Goal: Task Accomplishment & Management: Complete application form

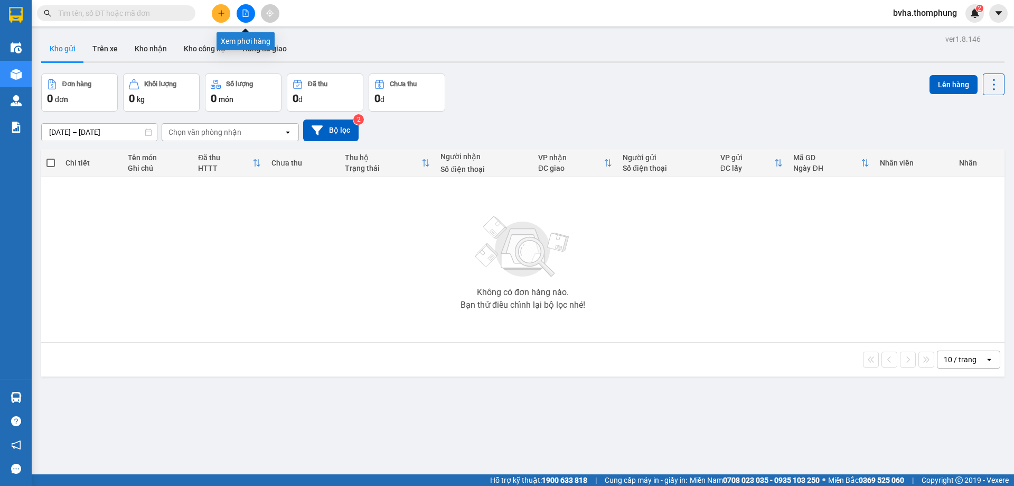
click at [252, 13] on button at bounding box center [246, 13] width 18 height 18
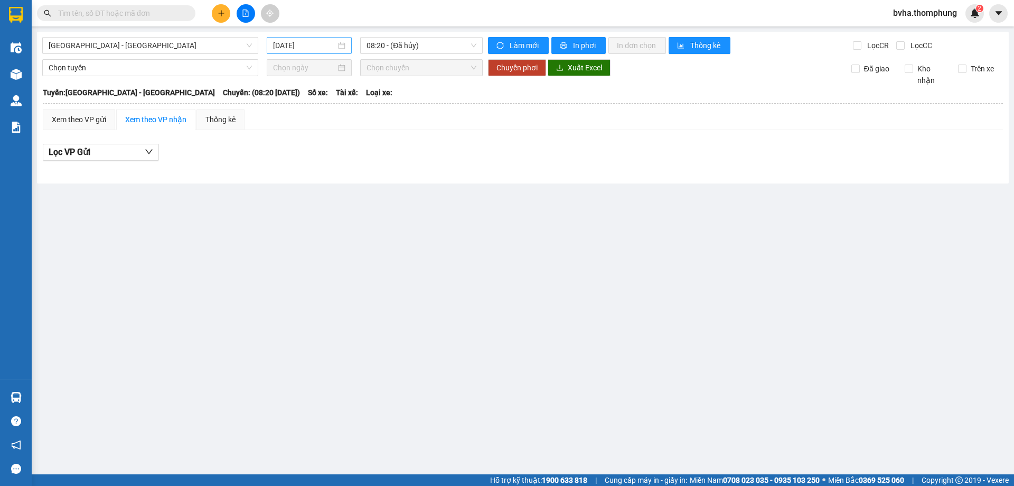
click at [334, 41] on input "12/10/2025" at bounding box center [304, 46] width 63 height 12
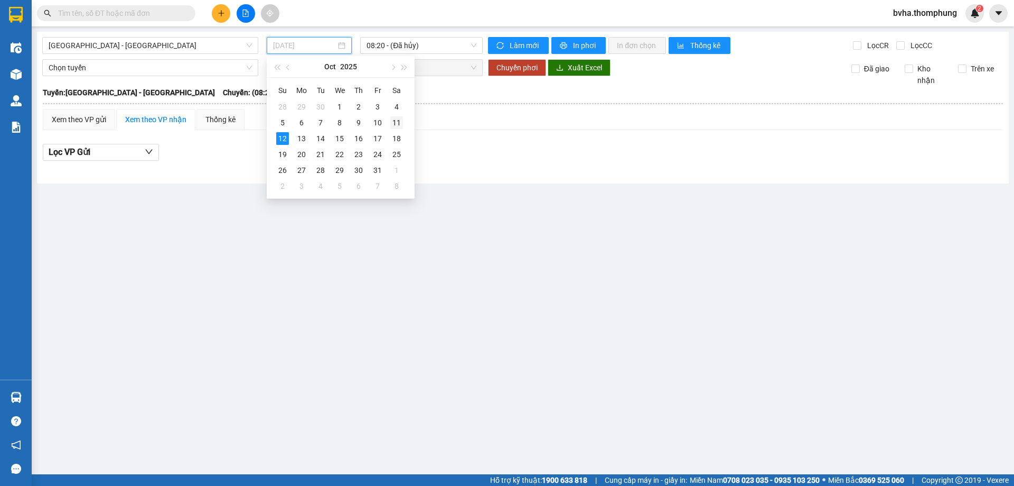
click at [397, 119] on div "11" at bounding box center [396, 122] width 13 height 13
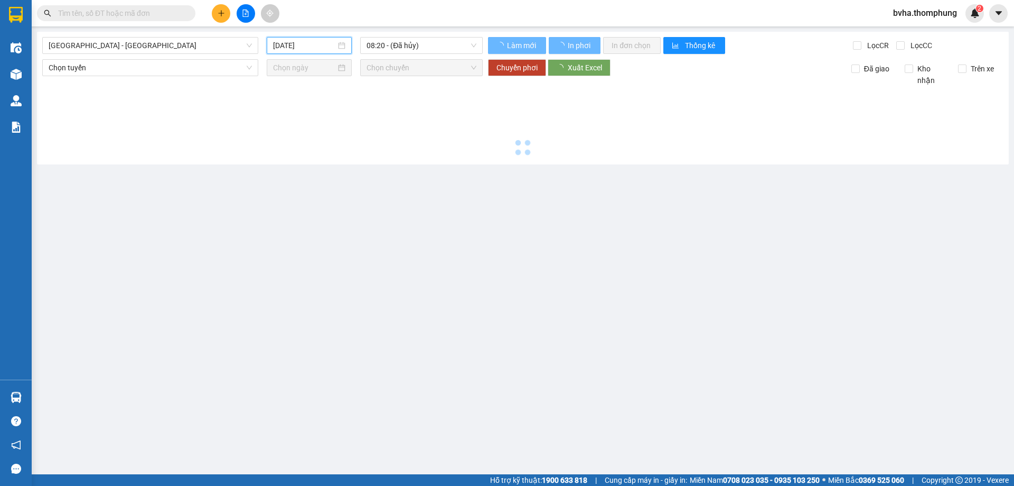
type input "11/10/2025"
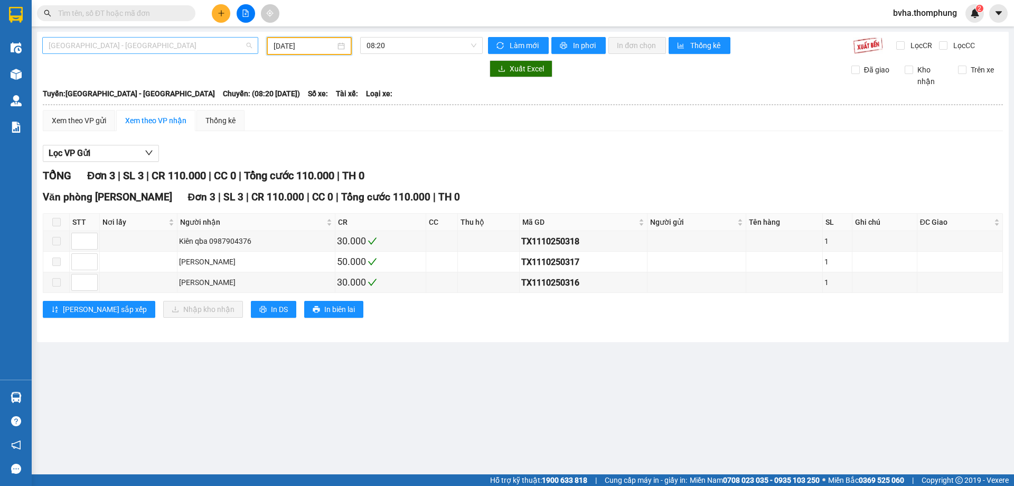
click at [216, 41] on span "Hà Nội - Nghệ An" at bounding box center [150, 46] width 203 height 16
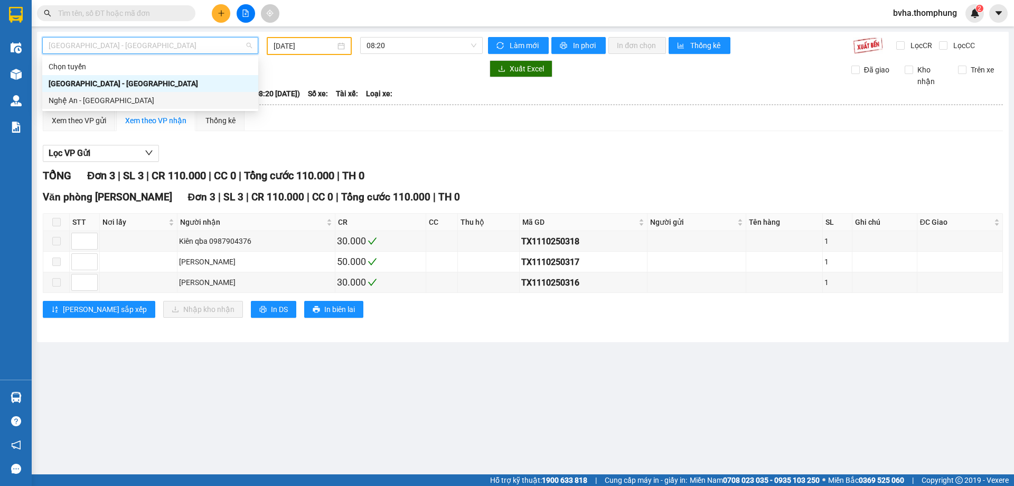
click at [131, 100] on div "Nghệ An - Hà Nội" at bounding box center [150, 101] width 203 height 12
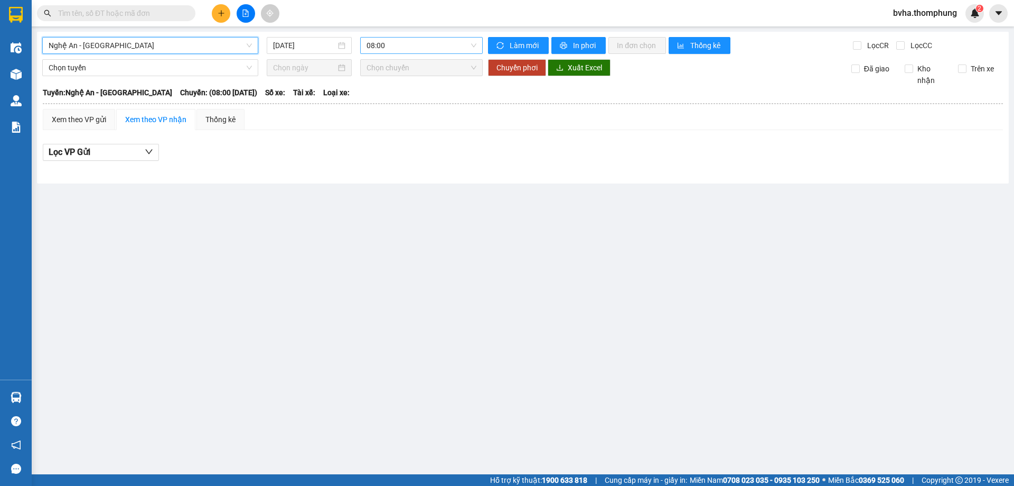
click at [436, 47] on span "08:00" at bounding box center [422, 46] width 110 height 16
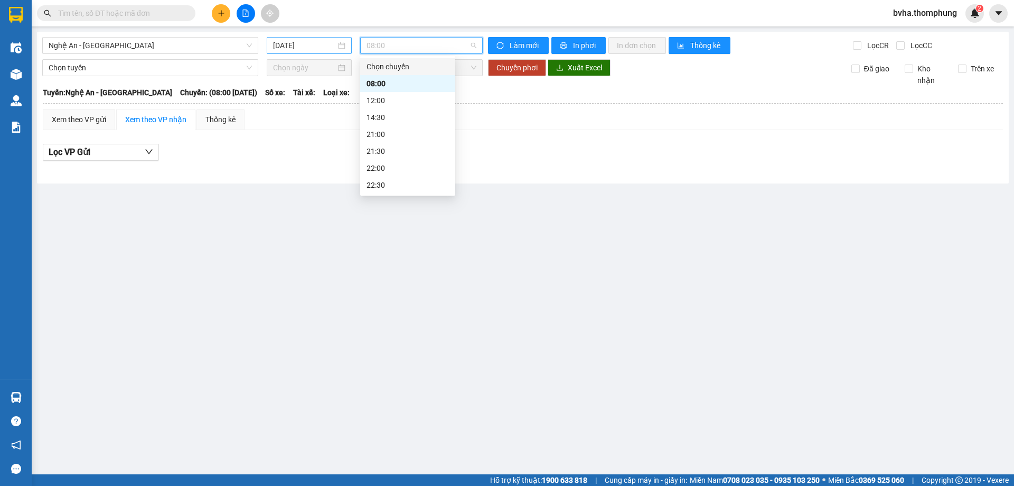
click at [312, 45] on input "12/10/2025" at bounding box center [304, 46] width 63 height 12
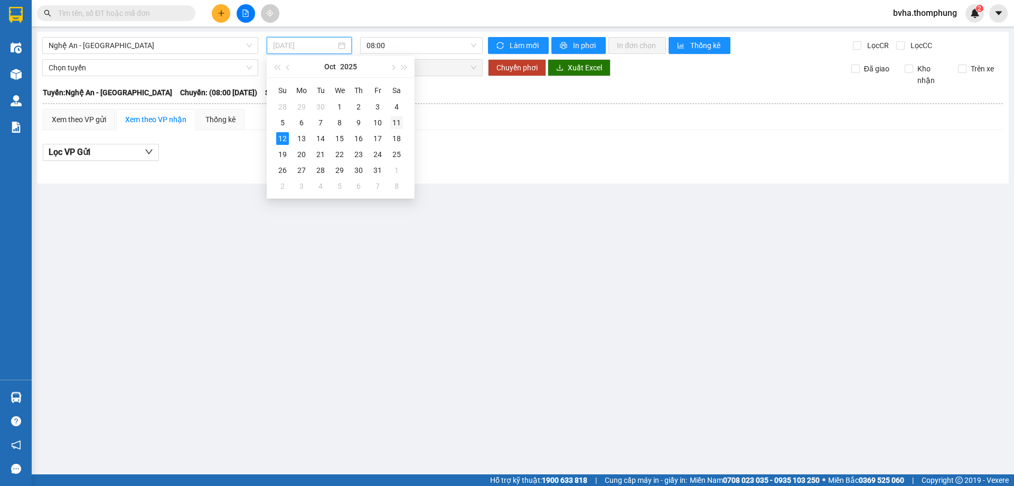
click at [394, 118] on div "11" at bounding box center [396, 122] width 13 height 13
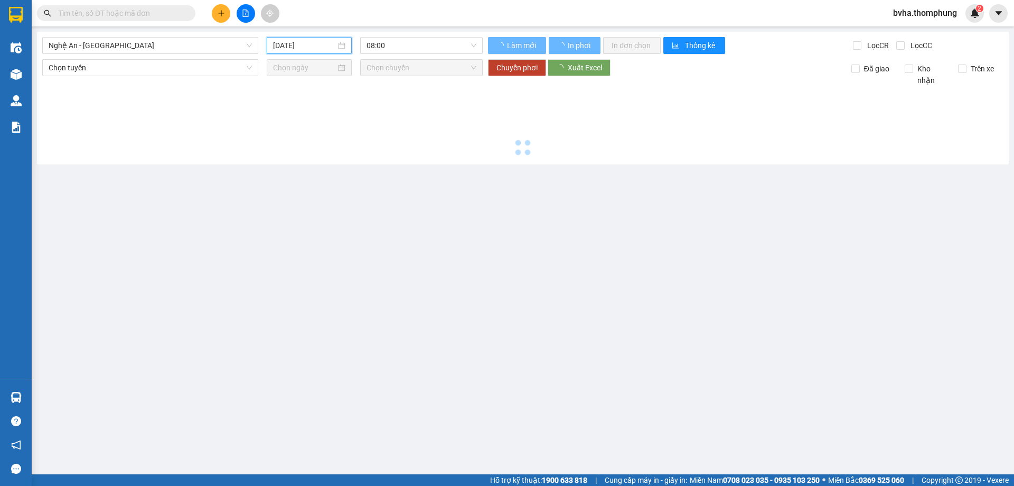
type input "11/10/2025"
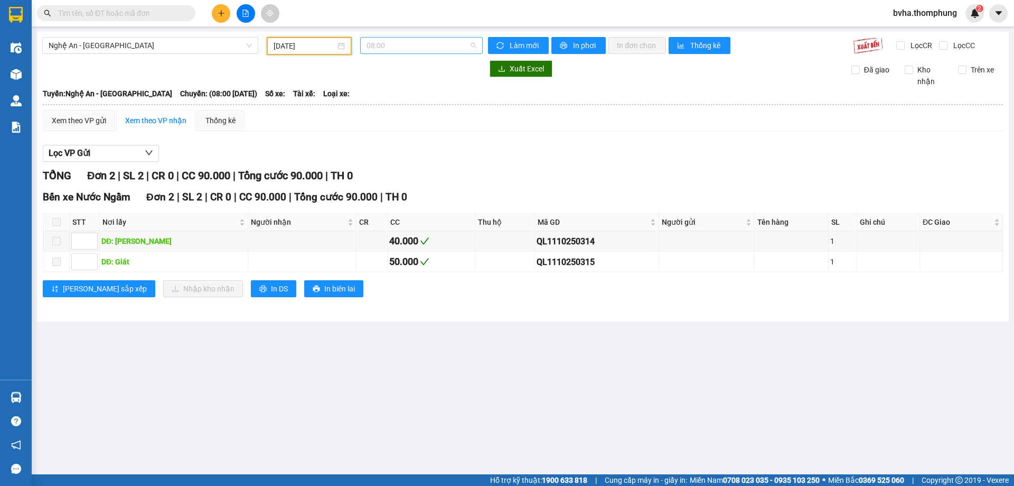
click at [446, 44] on span "08:00" at bounding box center [422, 46] width 110 height 16
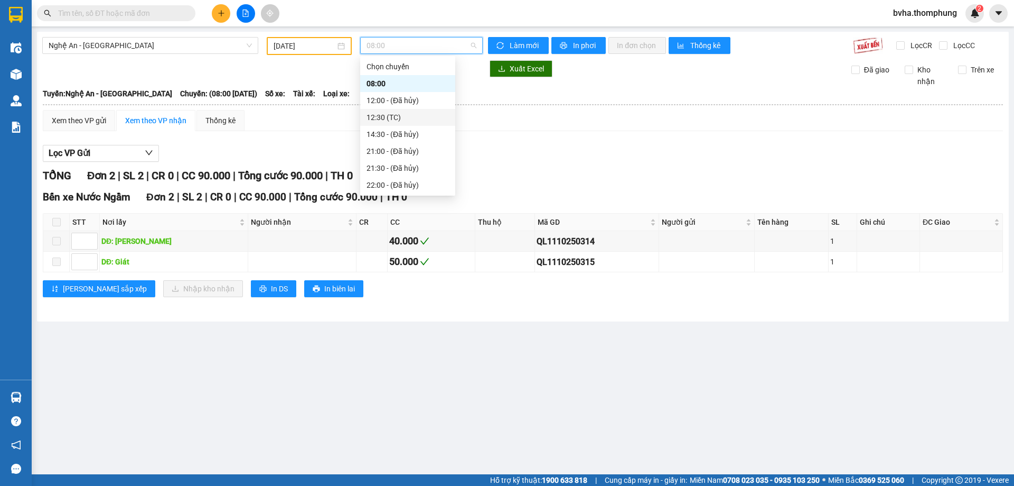
click at [396, 111] on div "12:30 (TC)" at bounding box center [408, 117] width 82 height 12
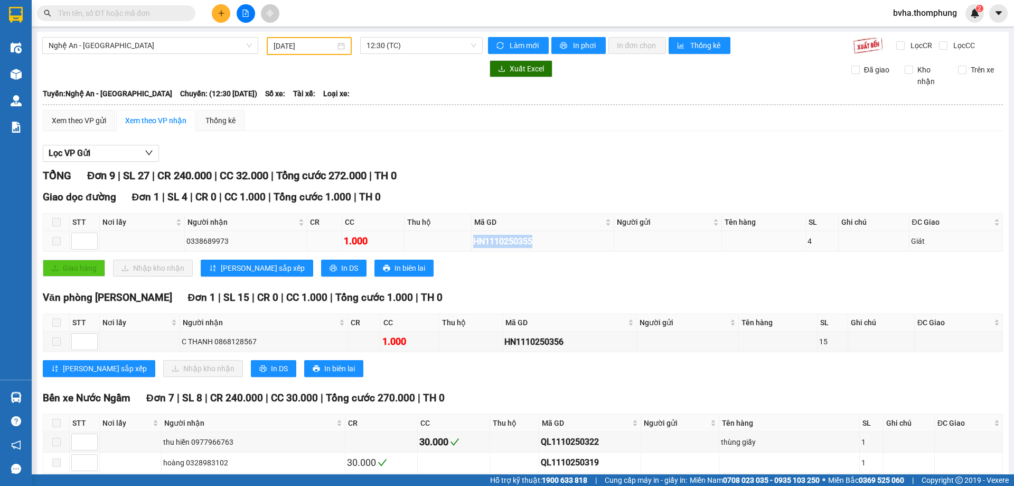
drag, startPoint x: 529, startPoint y: 240, endPoint x: 469, endPoint y: 244, distance: 60.3
click at [473, 244] on div "HN1110250355" at bounding box center [542, 241] width 139 height 13
copy div "HN1110250355"
click at [138, 18] on input "text" at bounding box center [120, 13] width 125 height 12
paste input "HN1110250355"
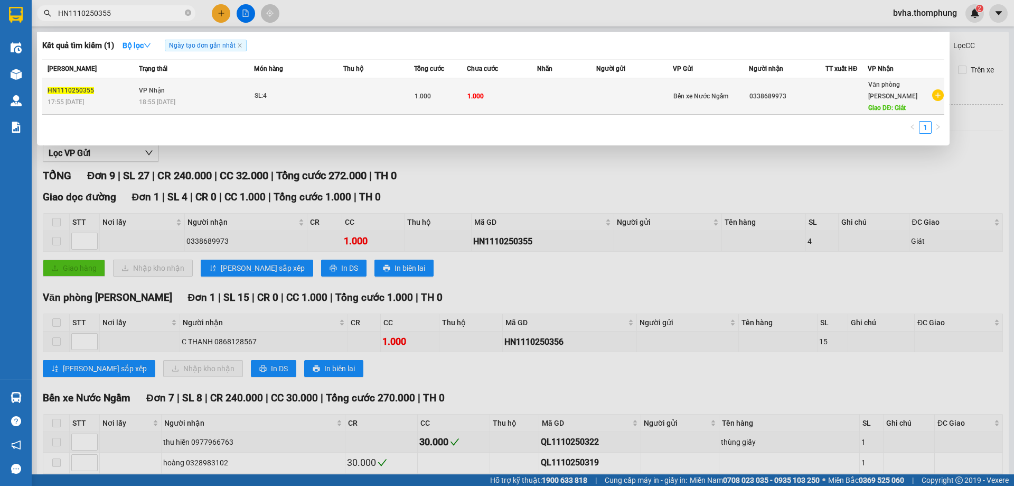
type input "HN1110250355"
click at [497, 89] on td "1.000" at bounding box center [502, 96] width 71 height 36
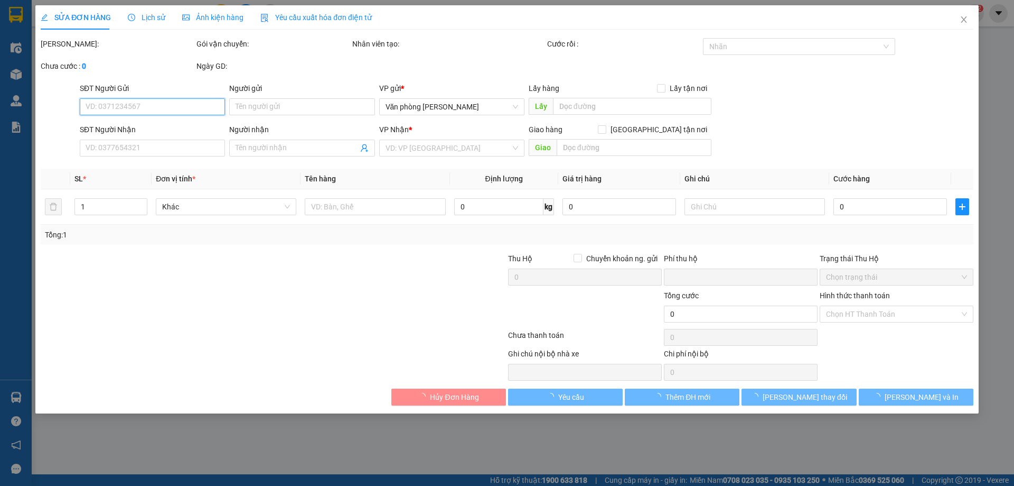
type input "0338689973"
type input "Giát"
type input "0"
type input "1.000"
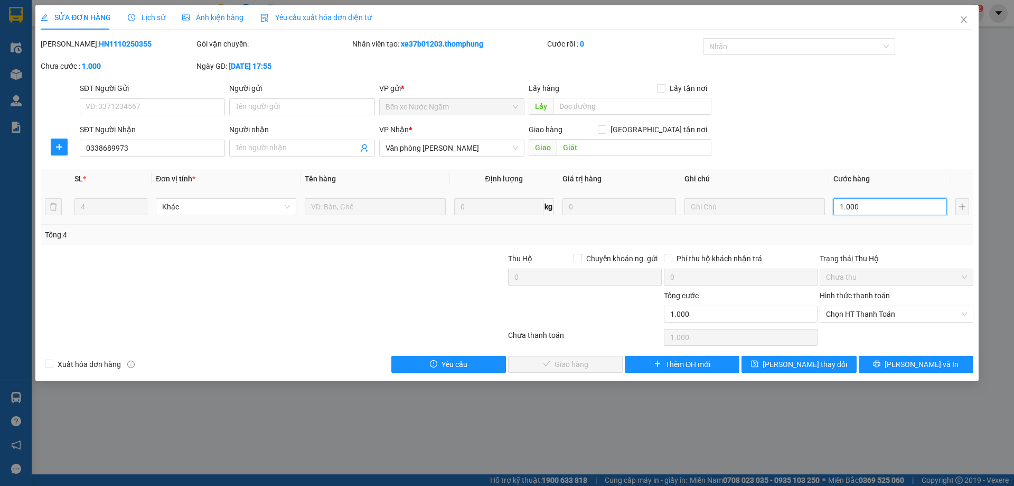
click at [867, 203] on input "1.000" at bounding box center [891, 206] width 114 height 17
type input "1"
type input "12"
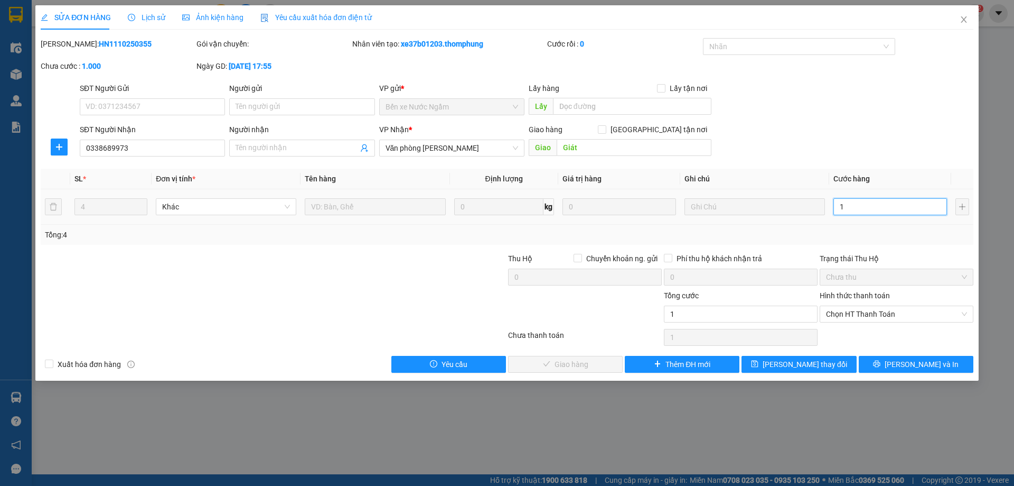
type input "12"
type input "120"
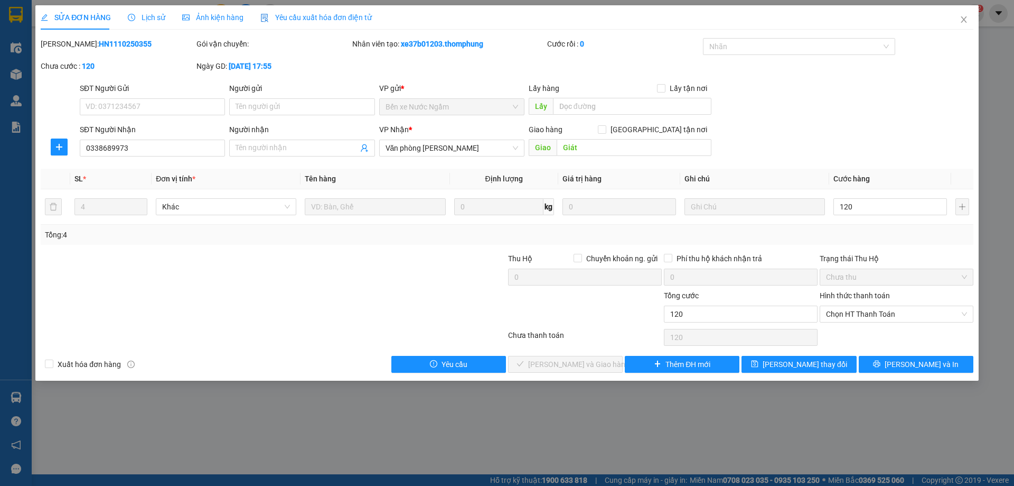
type input "120.000"
click at [883, 243] on div "Tổng: 4" at bounding box center [507, 235] width 933 height 20
click at [908, 313] on span "Chọn HT Thanh Toán" at bounding box center [896, 314] width 141 height 16
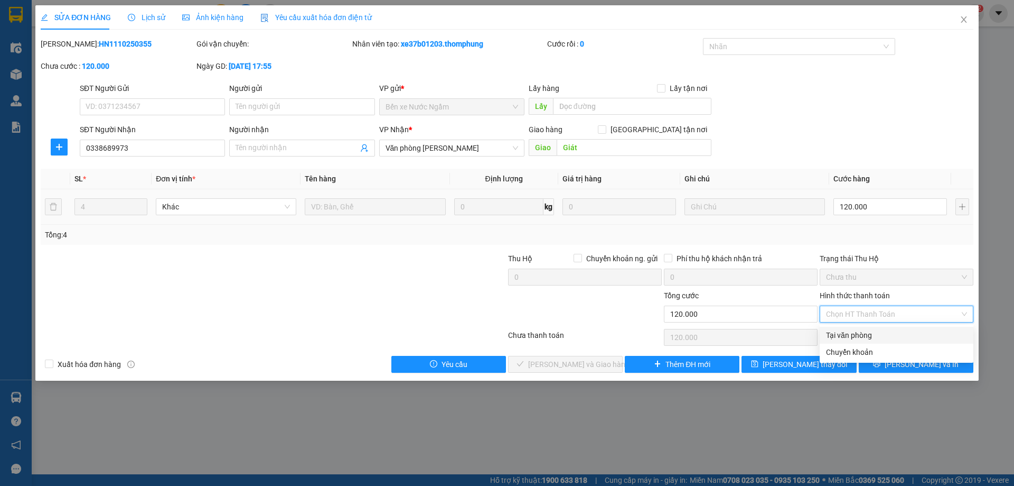
click at [879, 154] on div "SĐT Người Nhận 0338689973 Người nhận Tên người nhận VP Nhận * Văn phòng Quỳnh L…" at bounding box center [527, 142] width 898 height 37
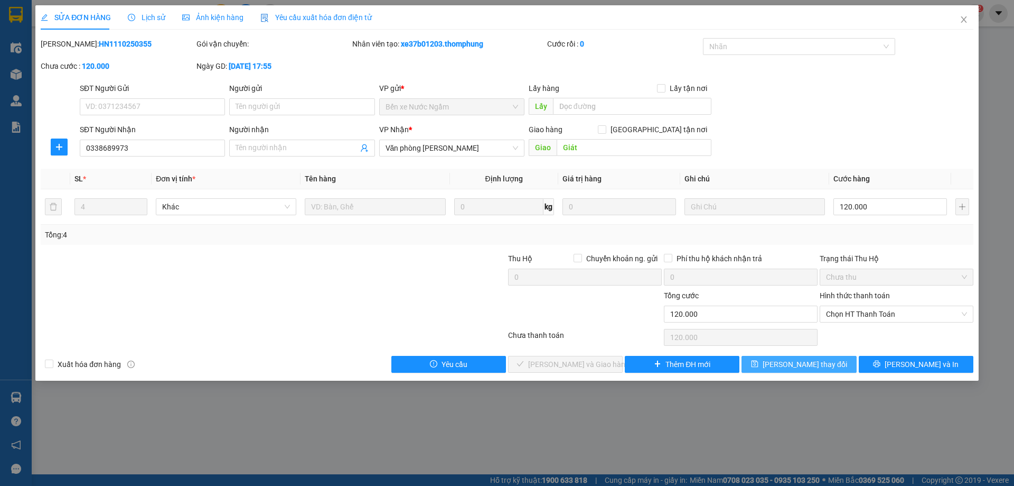
drag, startPoint x: 805, startPoint y: 363, endPoint x: 813, endPoint y: 359, distance: 9.0
click at [805, 363] on span "Lưu thay đổi" at bounding box center [805, 364] width 85 height 12
